Goal: Complete application form

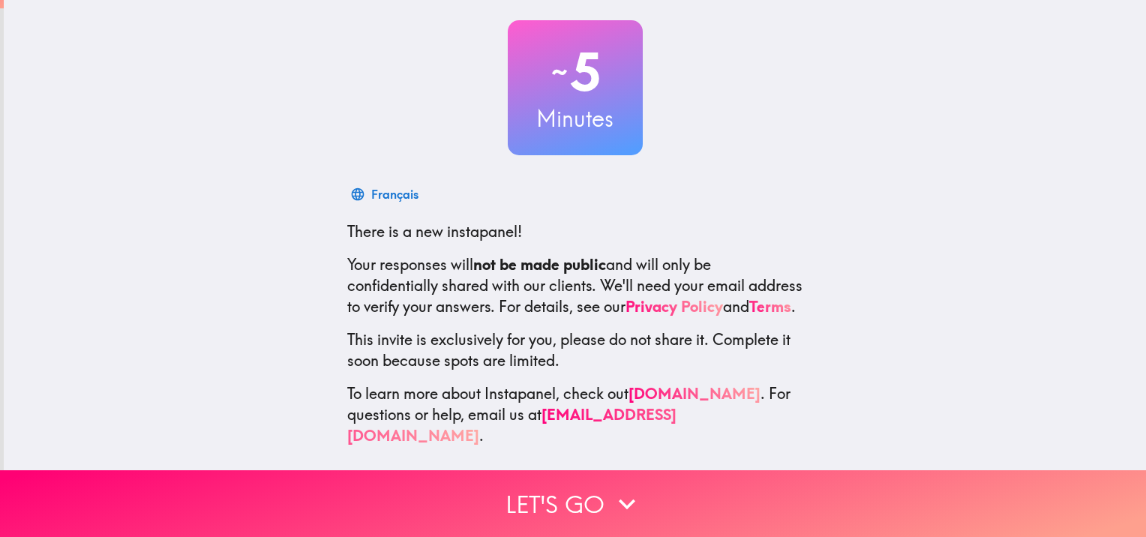
scroll to position [87, 0]
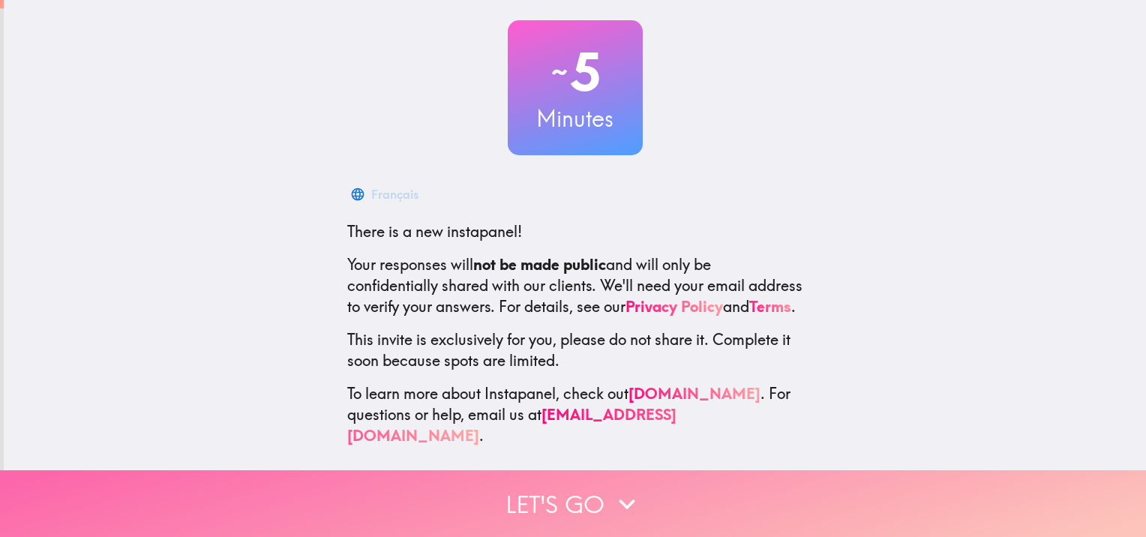
click at [615, 495] on icon "button" at bounding box center [626, 503] width 33 height 33
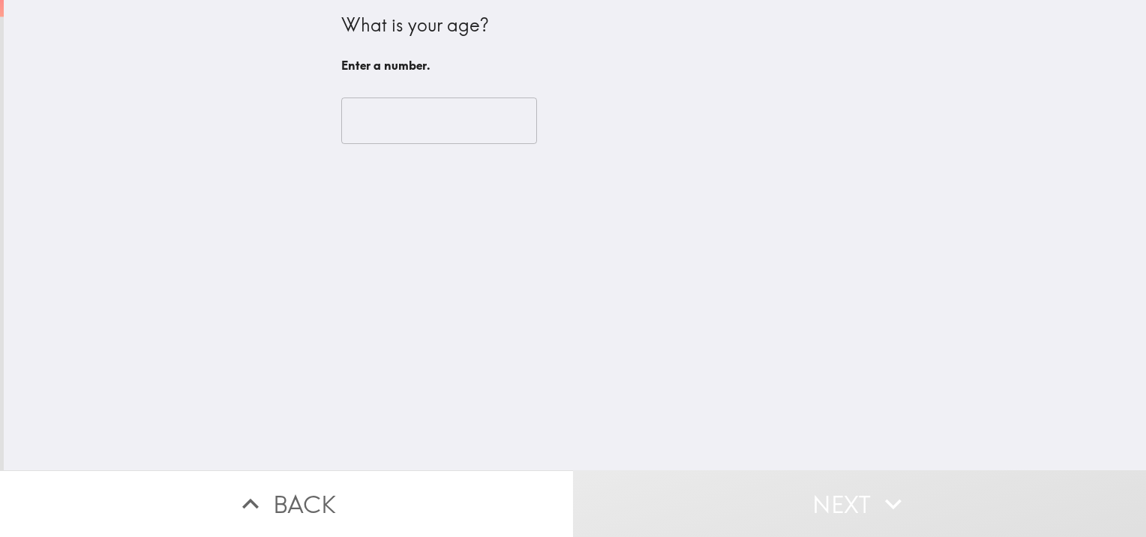
click at [422, 118] on input "number" at bounding box center [439, 120] width 196 height 46
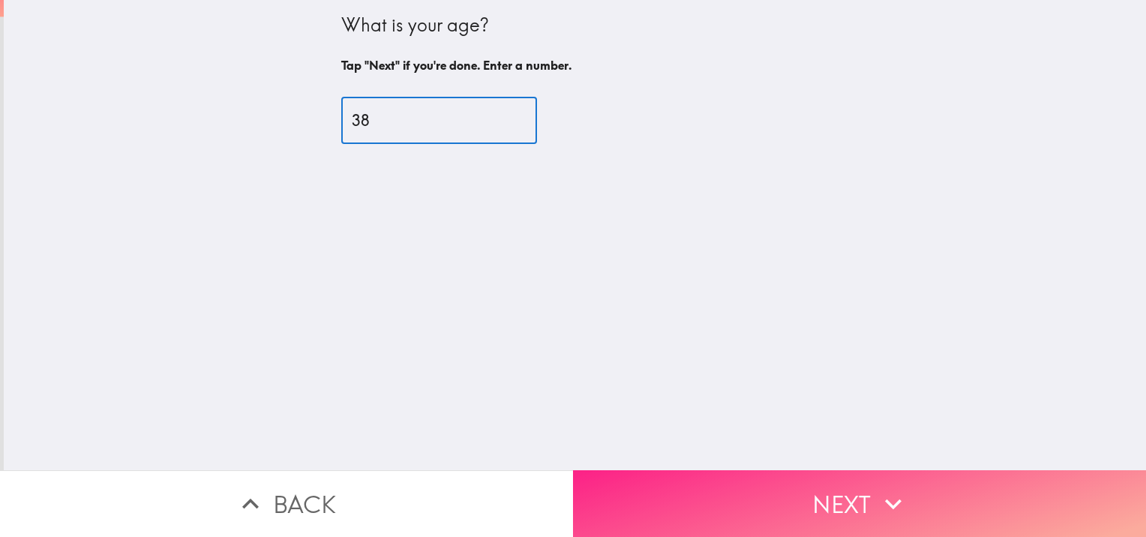
type input "38"
click at [767, 490] on button "Next" at bounding box center [859, 503] width 573 height 67
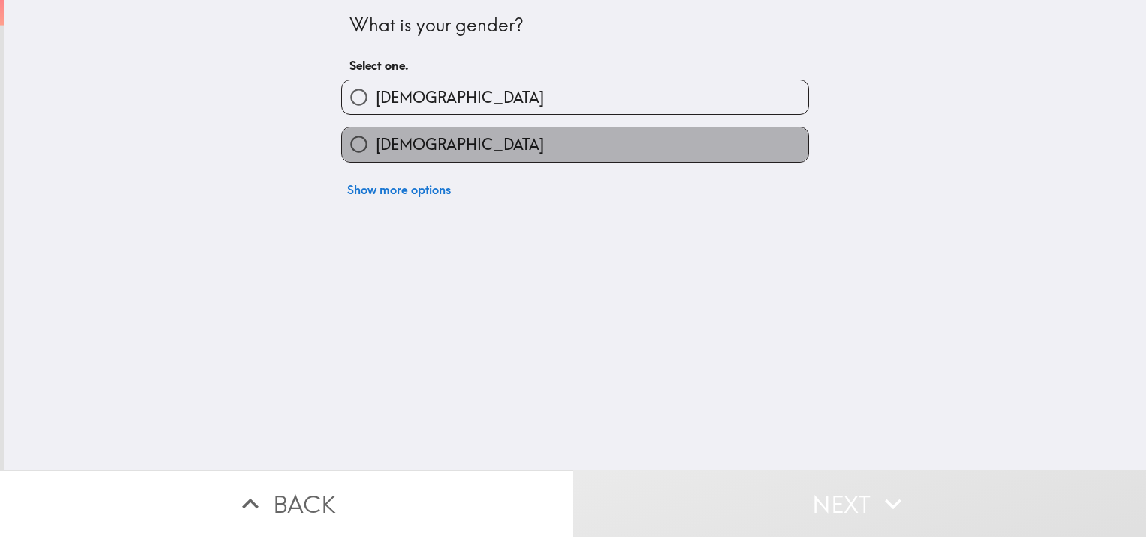
click at [512, 135] on label "[DEMOGRAPHIC_DATA]" at bounding box center [575, 144] width 466 height 34
click at [376, 135] on input "[DEMOGRAPHIC_DATA]" at bounding box center [359, 144] width 34 height 34
radio input "true"
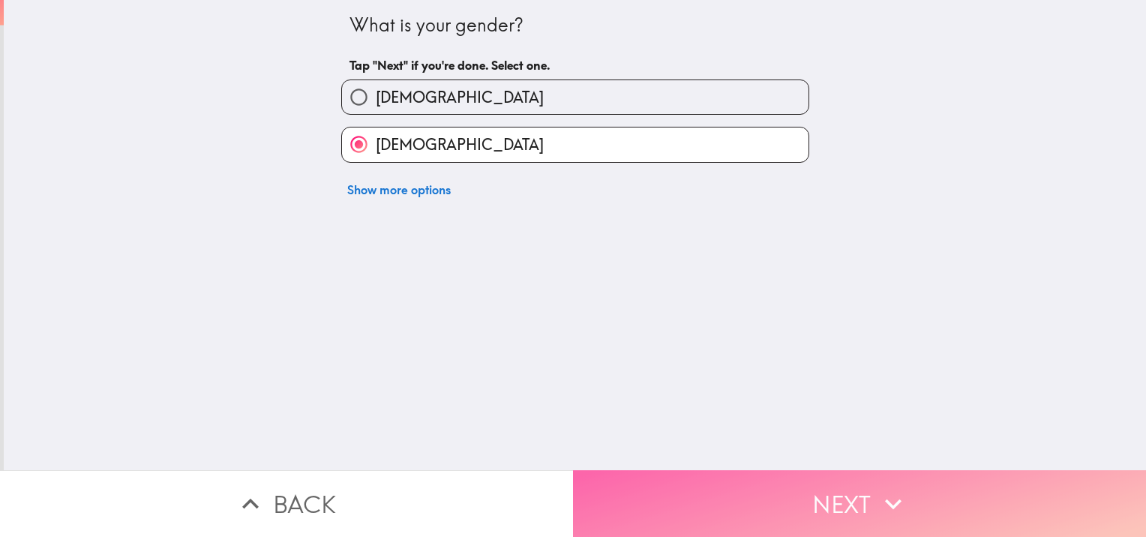
click at [710, 501] on button "Next" at bounding box center [859, 503] width 573 height 67
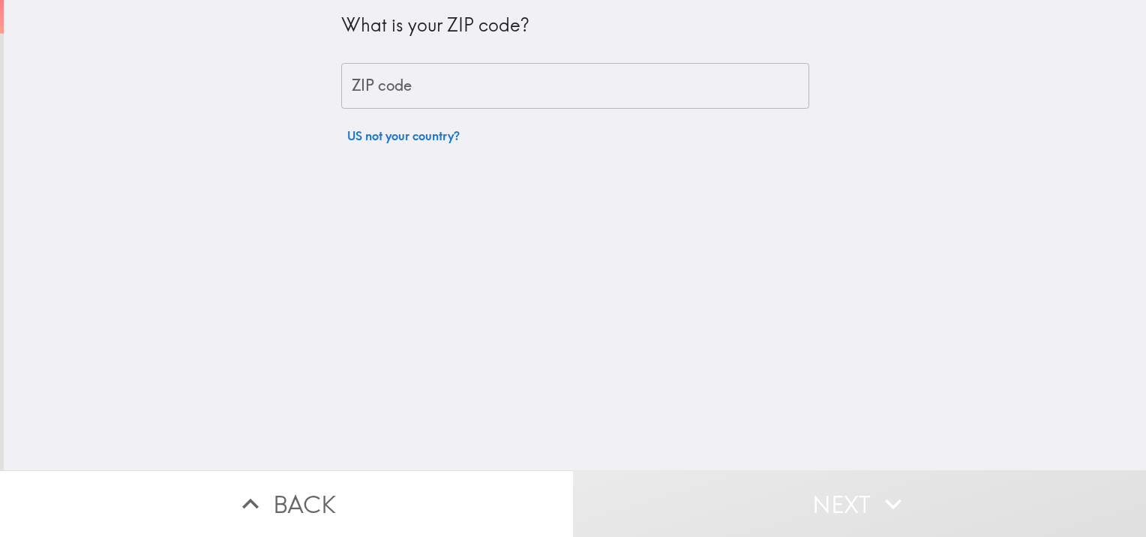
click at [420, 81] on input "ZIP code" at bounding box center [575, 86] width 468 height 46
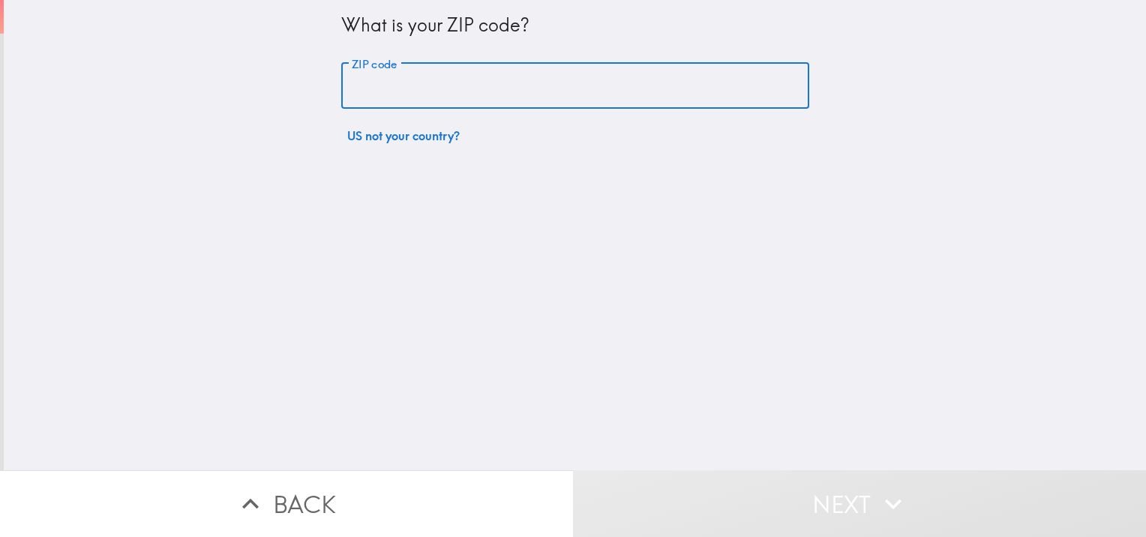
type input "32605"
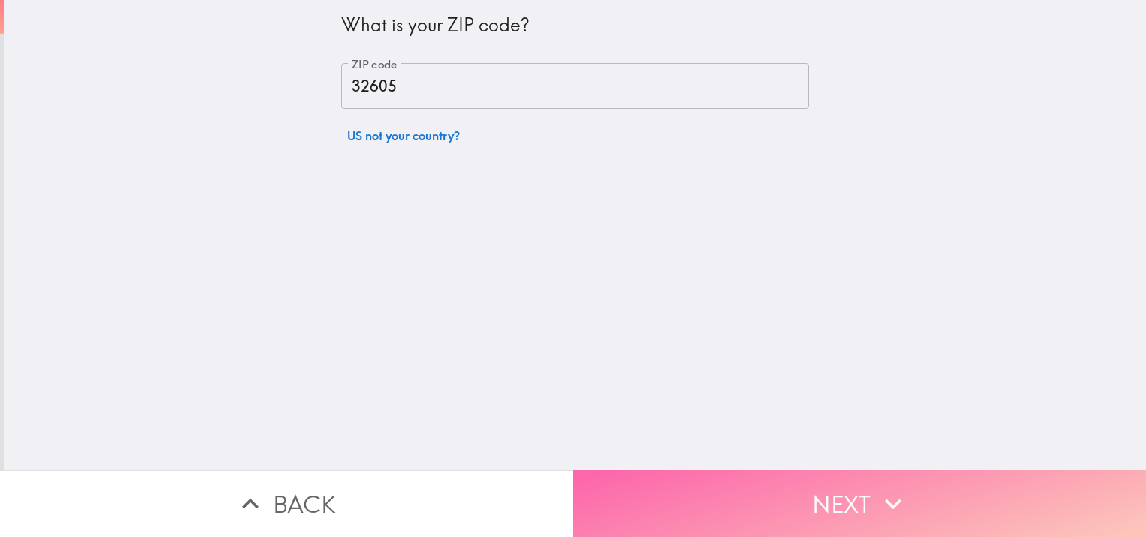
click at [718, 502] on button "Next" at bounding box center [859, 503] width 573 height 67
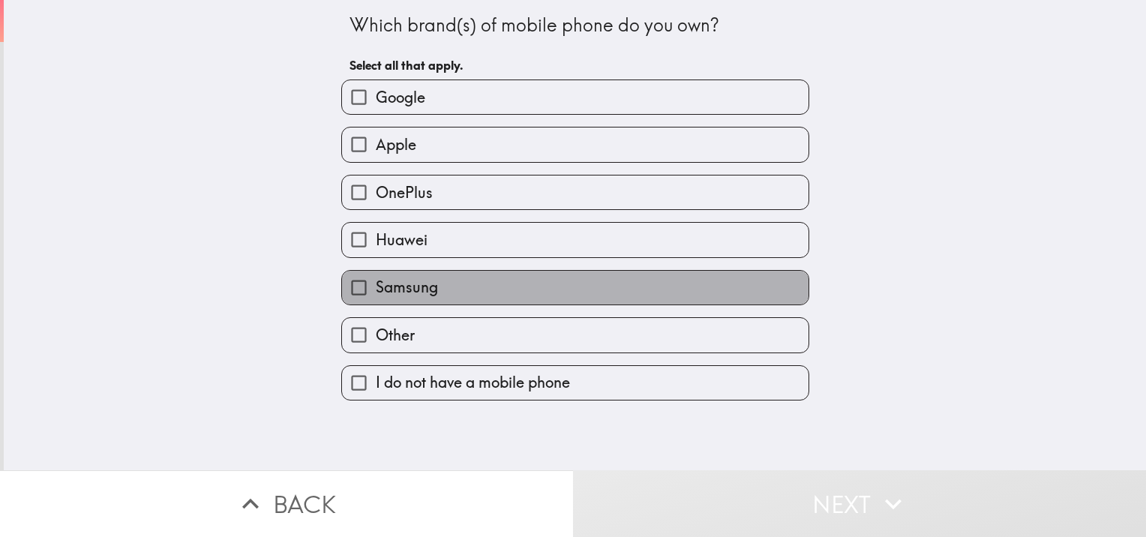
click at [511, 280] on label "Samsung" at bounding box center [575, 288] width 466 height 34
click at [376, 280] on input "Samsung" at bounding box center [359, 288] width 34 height 34
checkbox input "true"
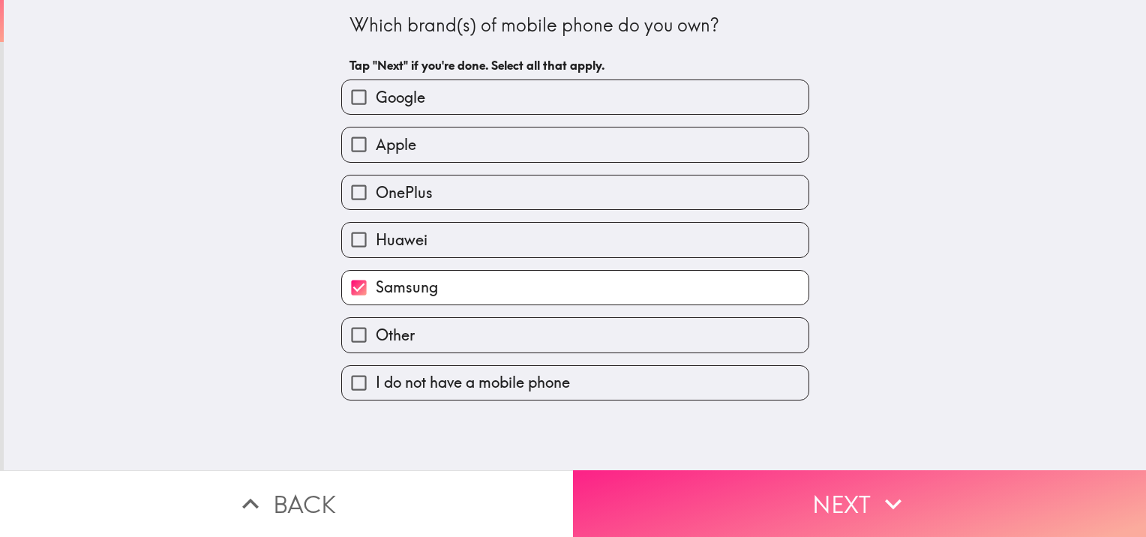
click at [701, 493] on button "Next" at bounding box center [859, 503] width 573 height 67
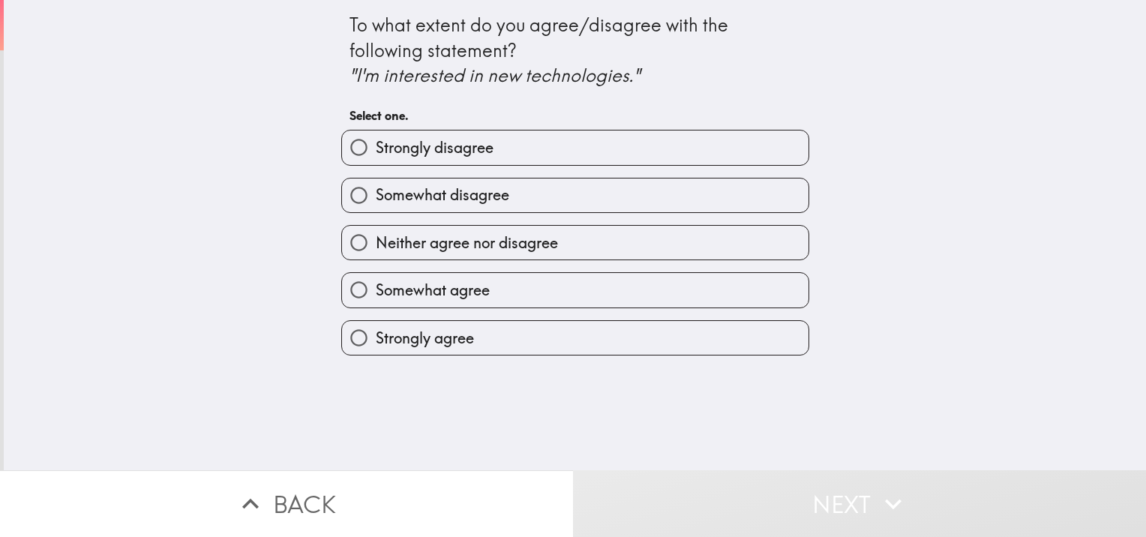
click at [477, 140] on span "Strongly disagree" at bounding box center [435, 147] width 118 height 21
click at [376, 140] on input "Strongly disagree" at bounding box center [359, 147] width 34 height 34
radio input "true"
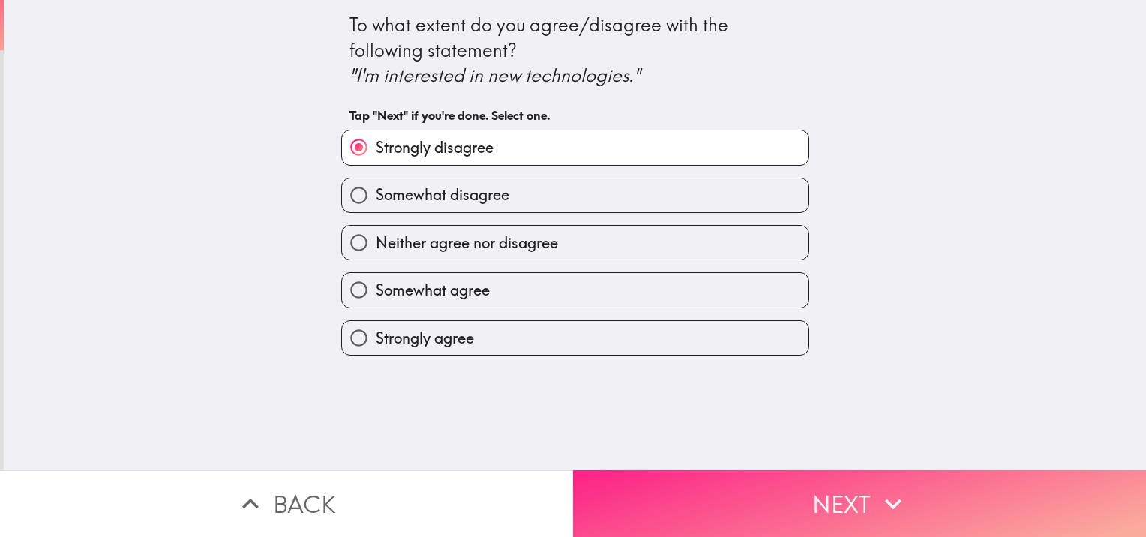
click at [696, 509] on button "Next" at bounding box center [859, 503] width 573 height 67
